Goal: Task Accomplishment & Management: Complete application form

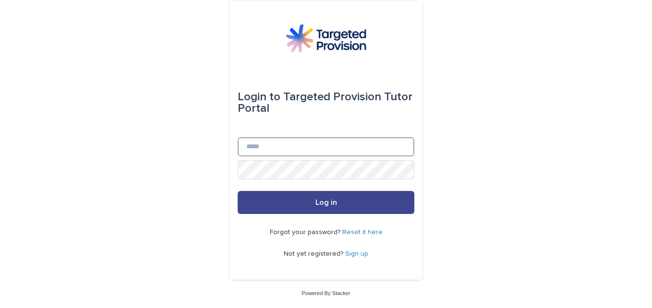
type input "**********"
click at [323, 206] on button "Log in" at bounding box center [326, 202] width 177 height 23
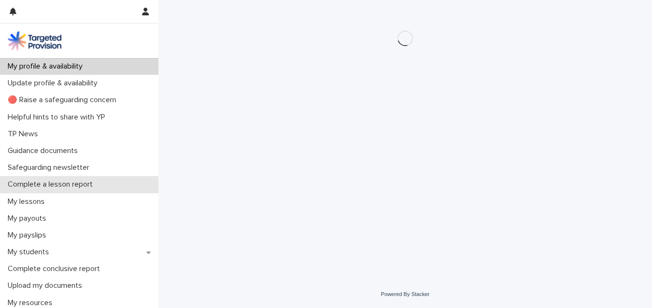
click at [70, 178] on div "Complete a lesson report" at bounding box center [79, 184] width 158 height 17
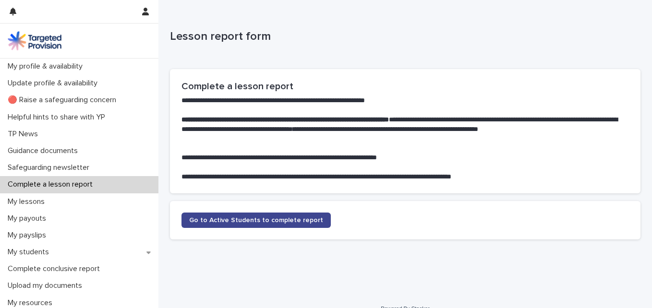
click at [216, 218] on span "Go to Active Students to complete report" at bounding box center [256, 220] width 134 height 7
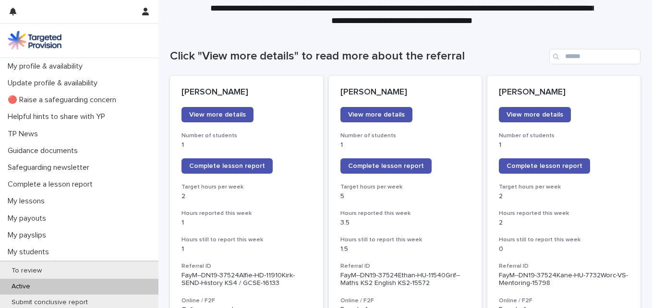
scroll to position [76, 0]
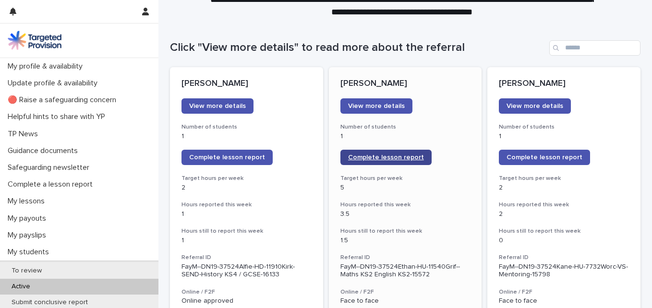
click at [381, 154] on span "Complete lesson report" at bounding box center [386, 157] width 76 height 7
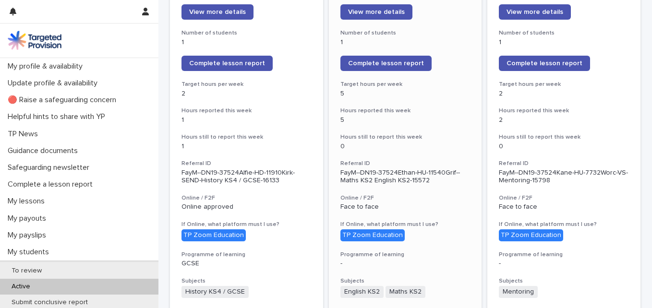
scroll to position [0, 0]
